Goal: Transaction & Acquisition: Purchase product/service

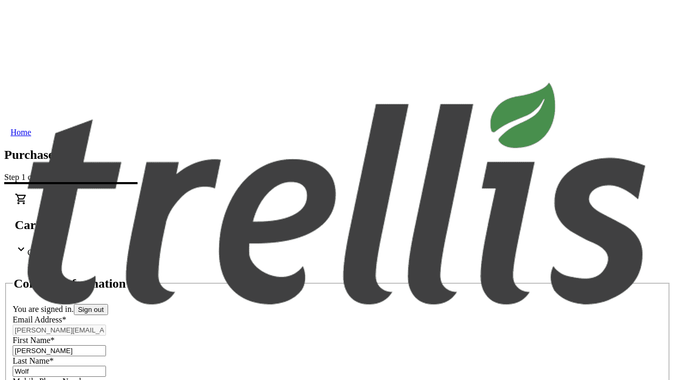
select select "CA"
select select "BC"
type input "Kelowna"
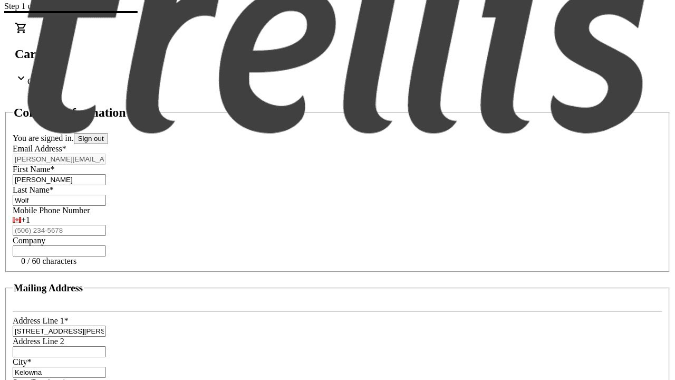
type input "V1Y 0C2"
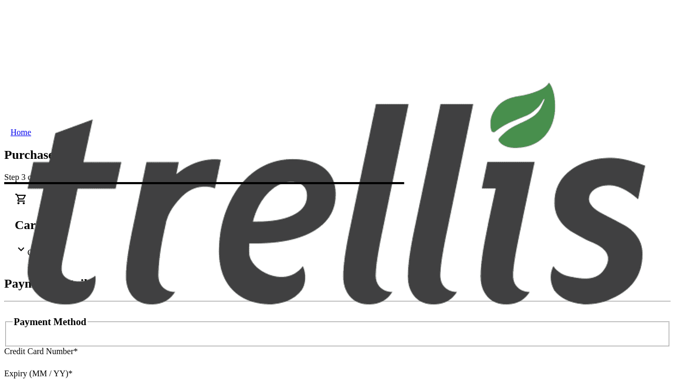
type input "V1Y 0C2"
